Goal: Transaction & Acquisition: Purchase product/service

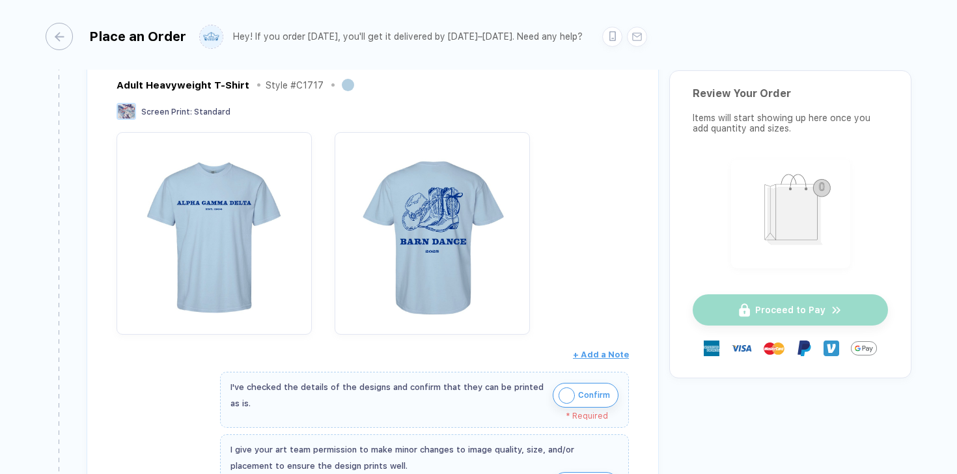
scroll to position [319, 0]
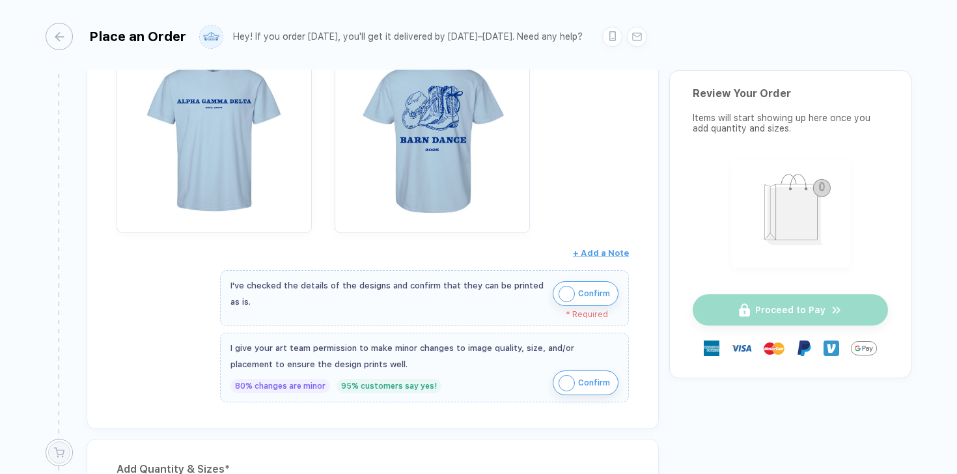
click at [566, 294] on img "button" at bounding box center [566, 294] width 16 height 16
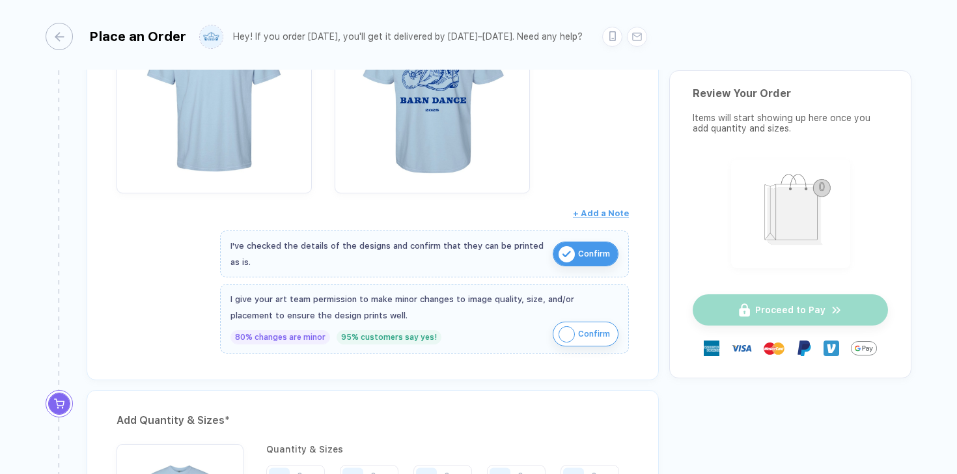
scroll to position [360, 0]
click at [564, 335] on img "button" at bounding box center [566, 333] width 16 height 16
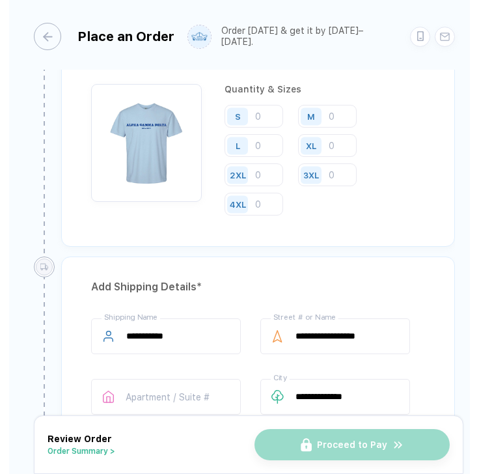
scroll to position [642, 0]
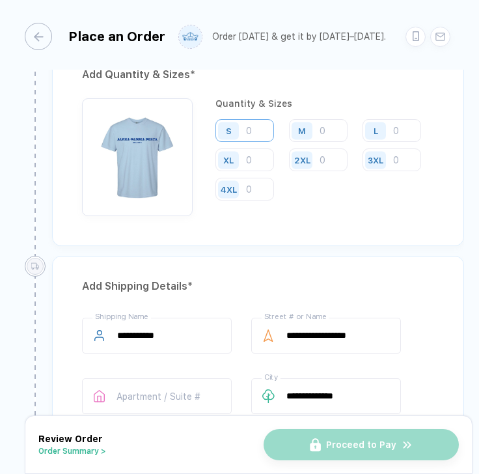
click at [255, 134] on input "number" at bounding box center [244, 130] width 59 height 23
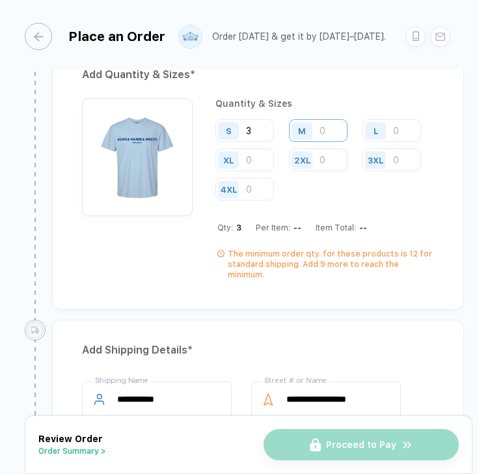
type input "3"
click at [331, 138] on input "number" at bounding box center [318, 130] width 59 height 23
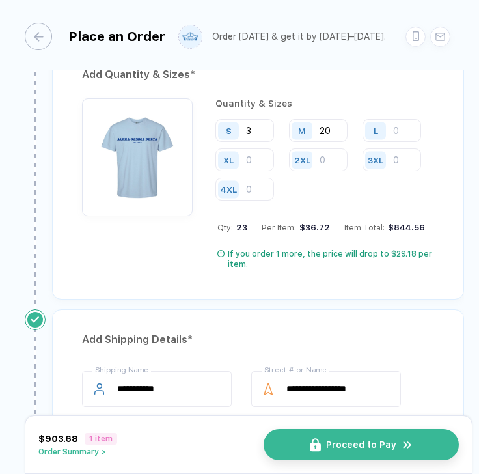
type input "20"
click at [362, 142] on div "L" at bounding box center [377, 130] width 30 height 23
click at [362, 142] on input "number" at bounding box center [391, 130] width 59 height 23
type input "10"
click at [274, 156] on input "number" at bounding box center [244, 159] width 59 height 23
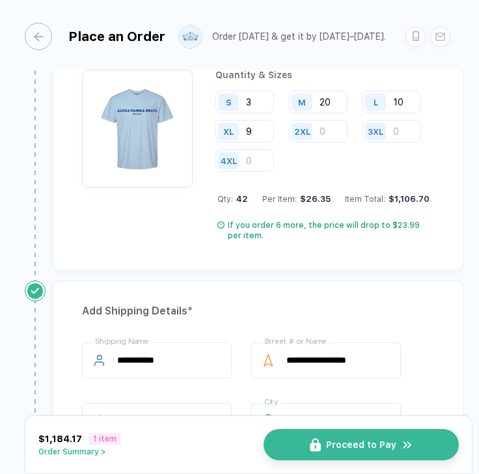
scroll to position [685, 0]
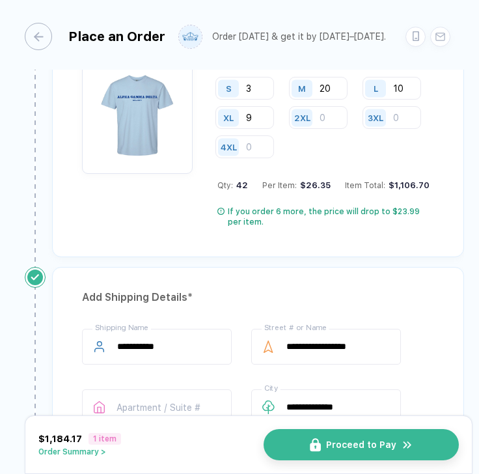
type input "9"
click at [338, 267] on div "Add Quantity & Sizes * Quantity & Sizes S 3 M 20 L 10 XL 9 2XL 3XL 4XL Qty: 42 …" at bounding box center [255, 134] width 418 height 265
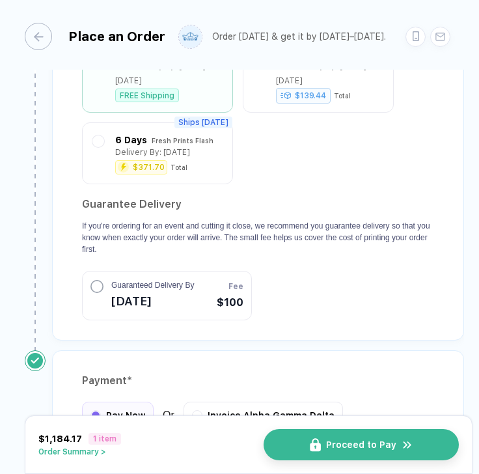
scroll to position [1360, 0]
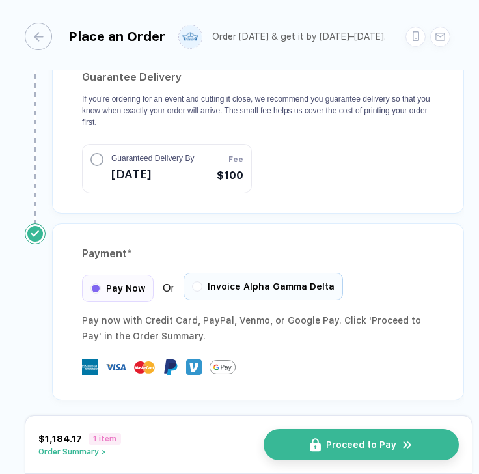
click at [245, 281] on span "Invoice Alpha Gamma Delta" at bounding box center [271, 286] width 127 height 10
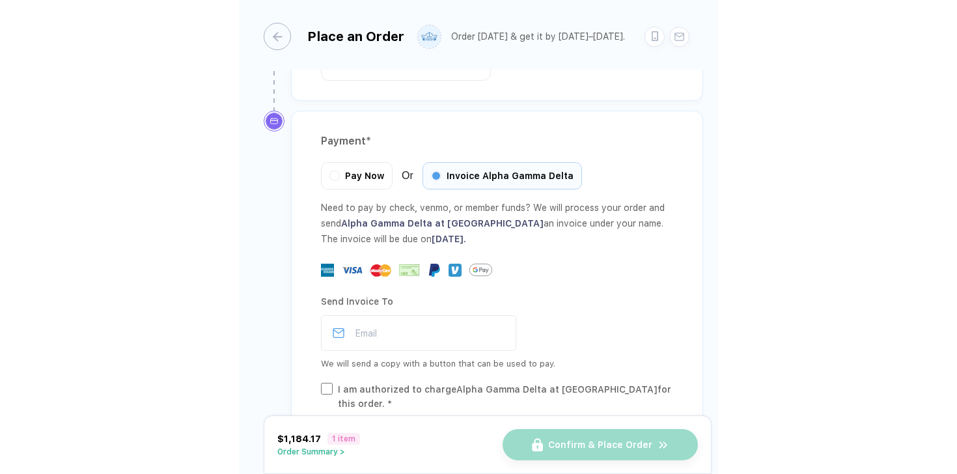
scroll to position [1503, 0]
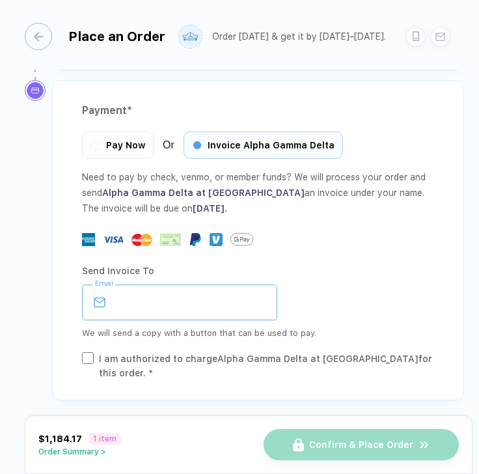
click at [224, 303] on input "email" at bounding box center [179, 302] width 195 height 36
type input "**********"
type input "**"
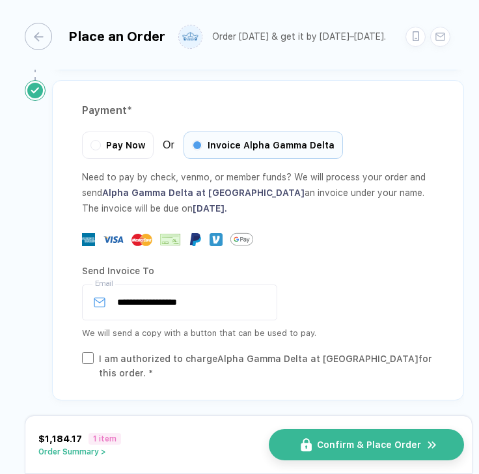
click at [360, 448] on span "Confirm & Place Order" at bounding box center [369, 444] width 104 height 10
